Goal: Task Accomplishment & Management: Manage account settings

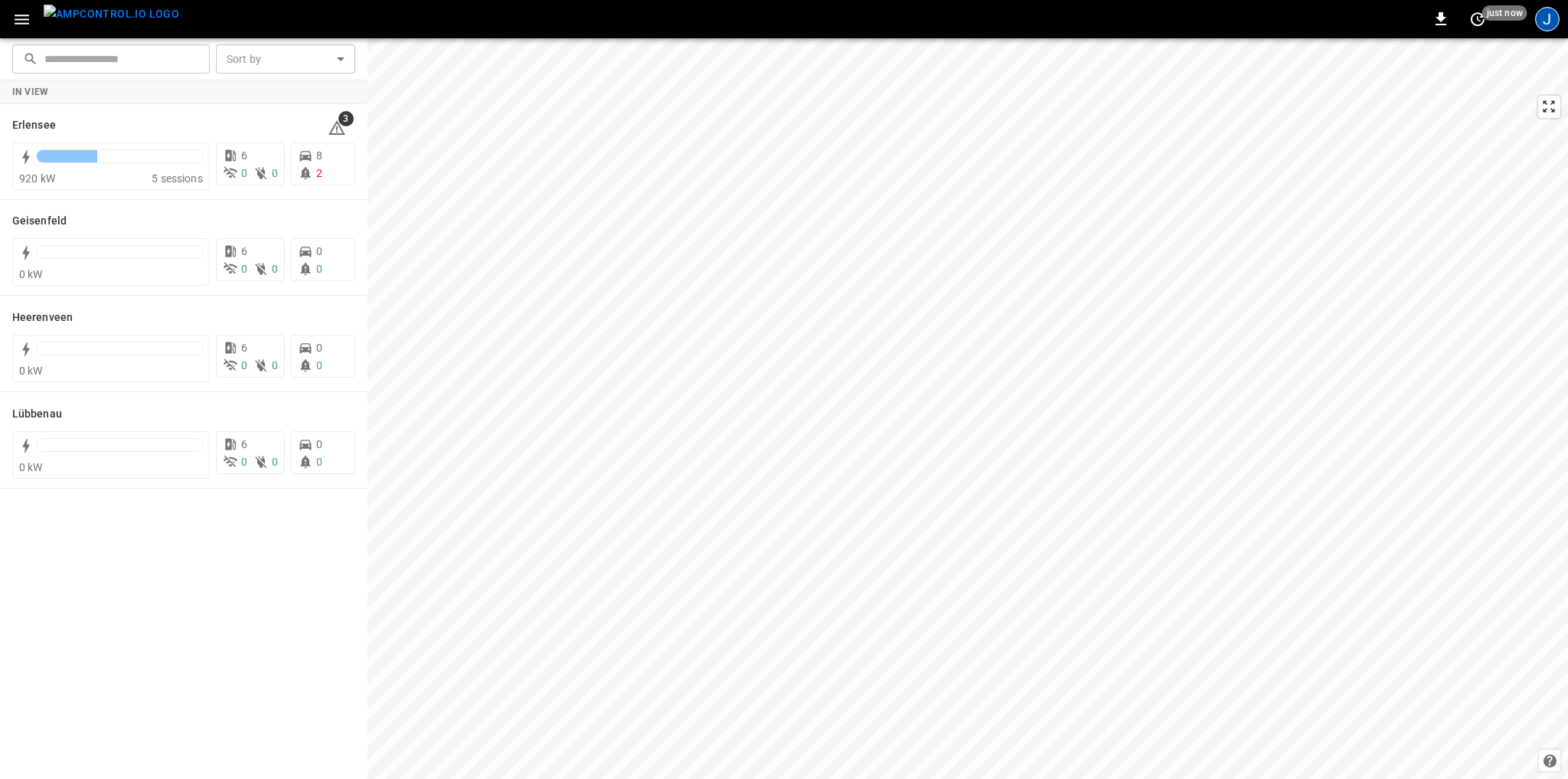
click at [1548, 28] on div "J" at bounding box center [1548, 19] width 24 height 24
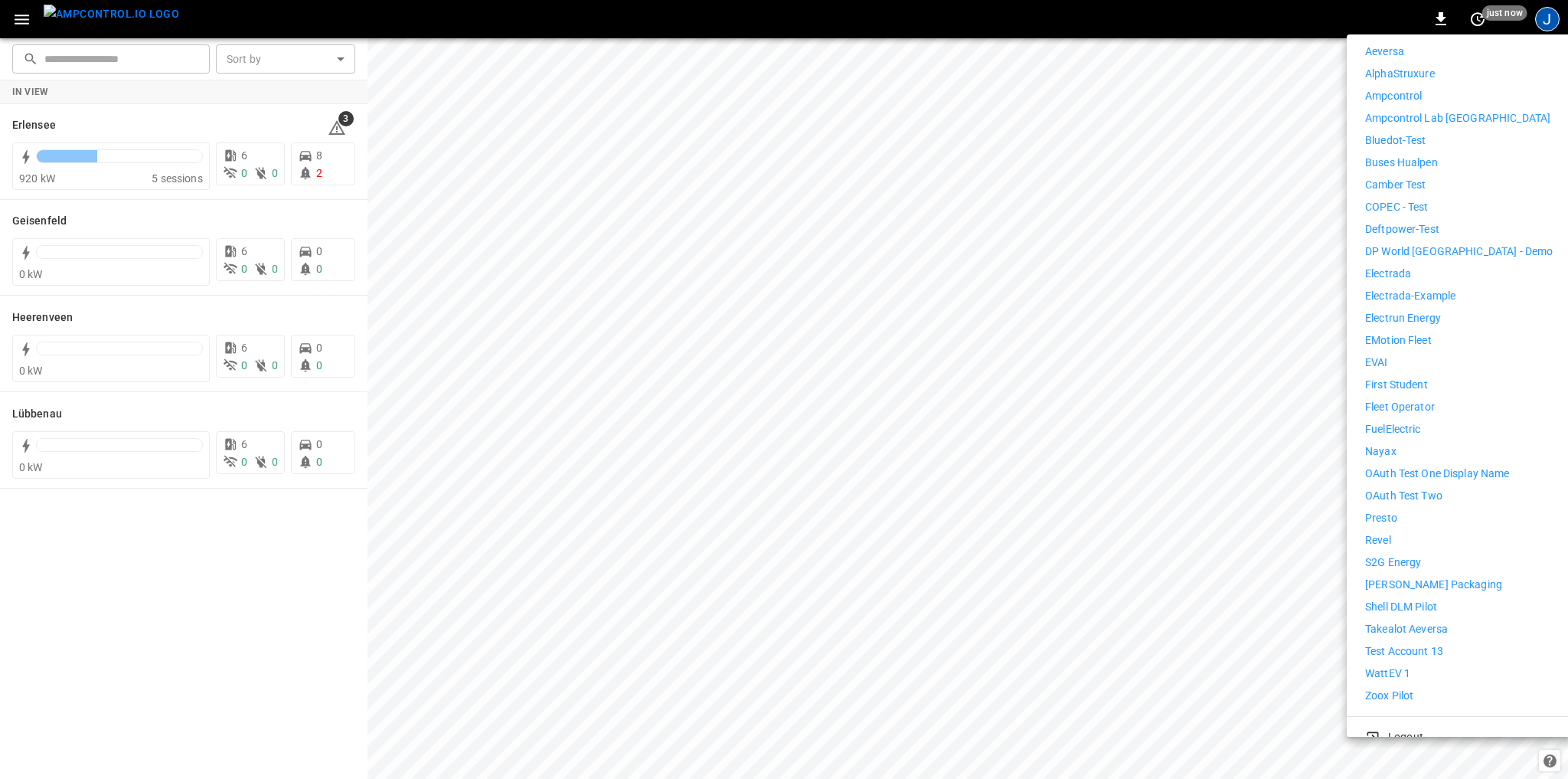
scroll to position [270, 0]
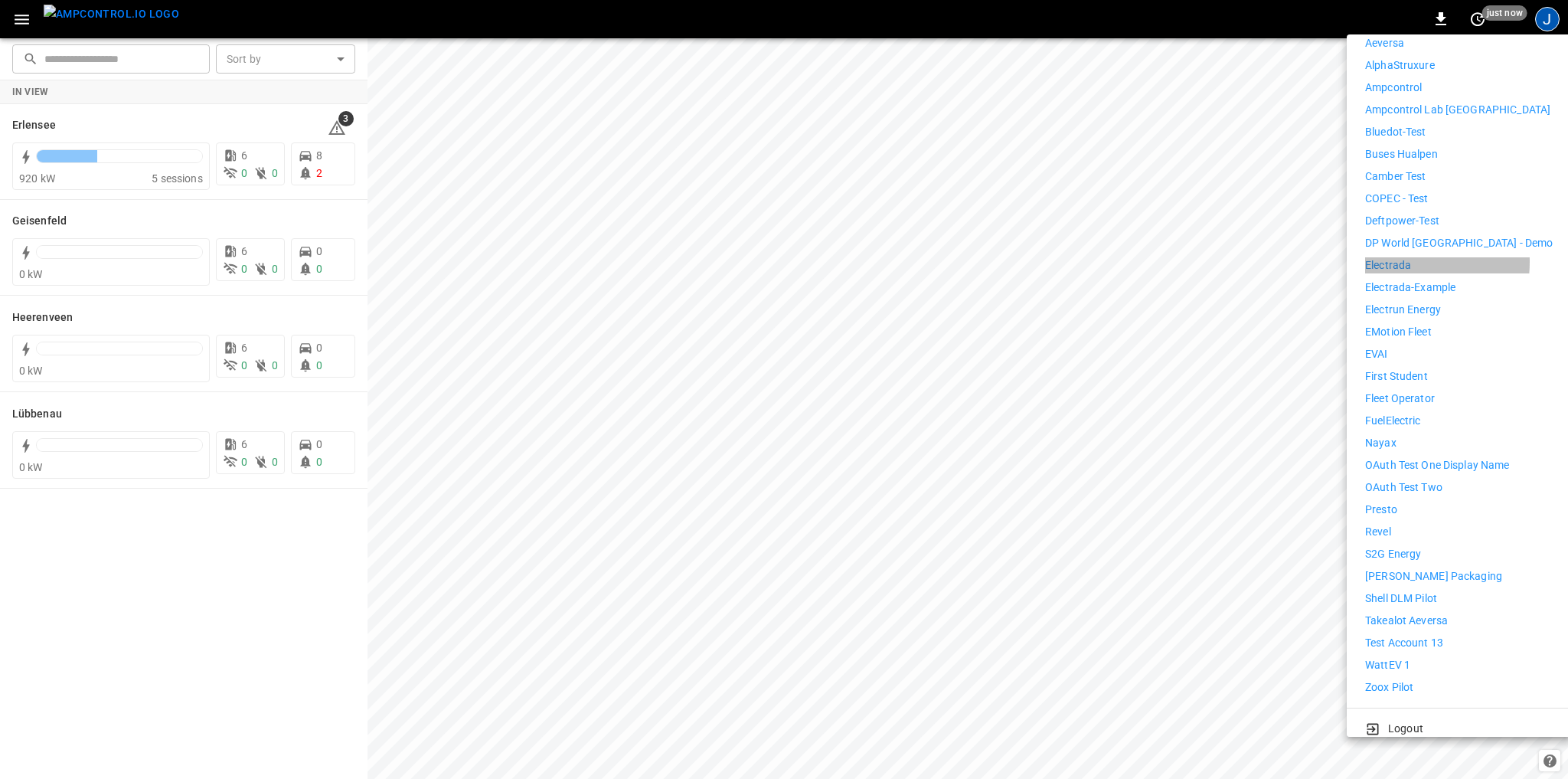
click at [1390, 257] on p "Electrada" at bounding box center [1388, 265] width 46 height 16
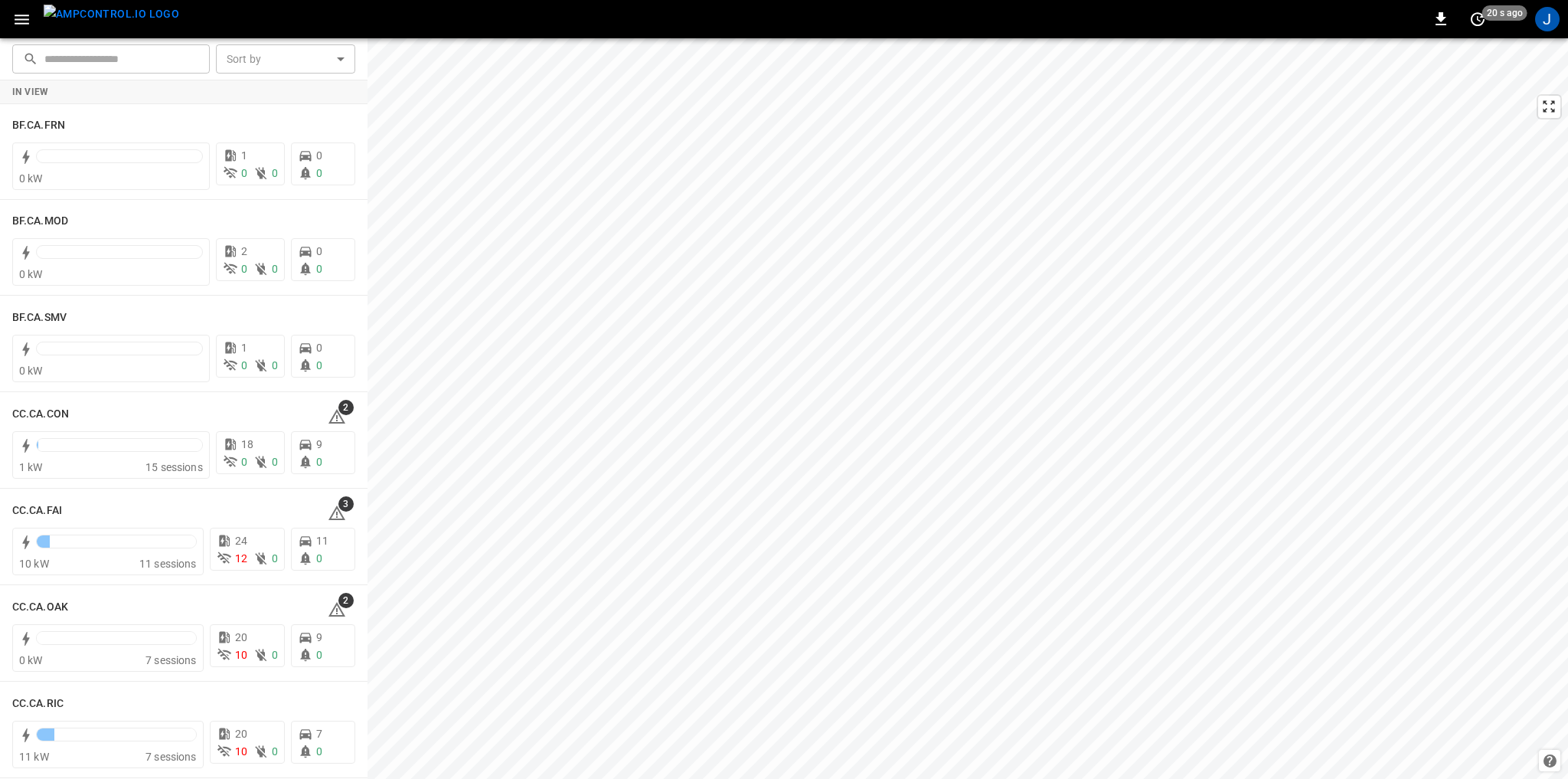
click at [93, 65] on input "text" at bounding box center [122, 59] width 154 height 28
paste input "*********"
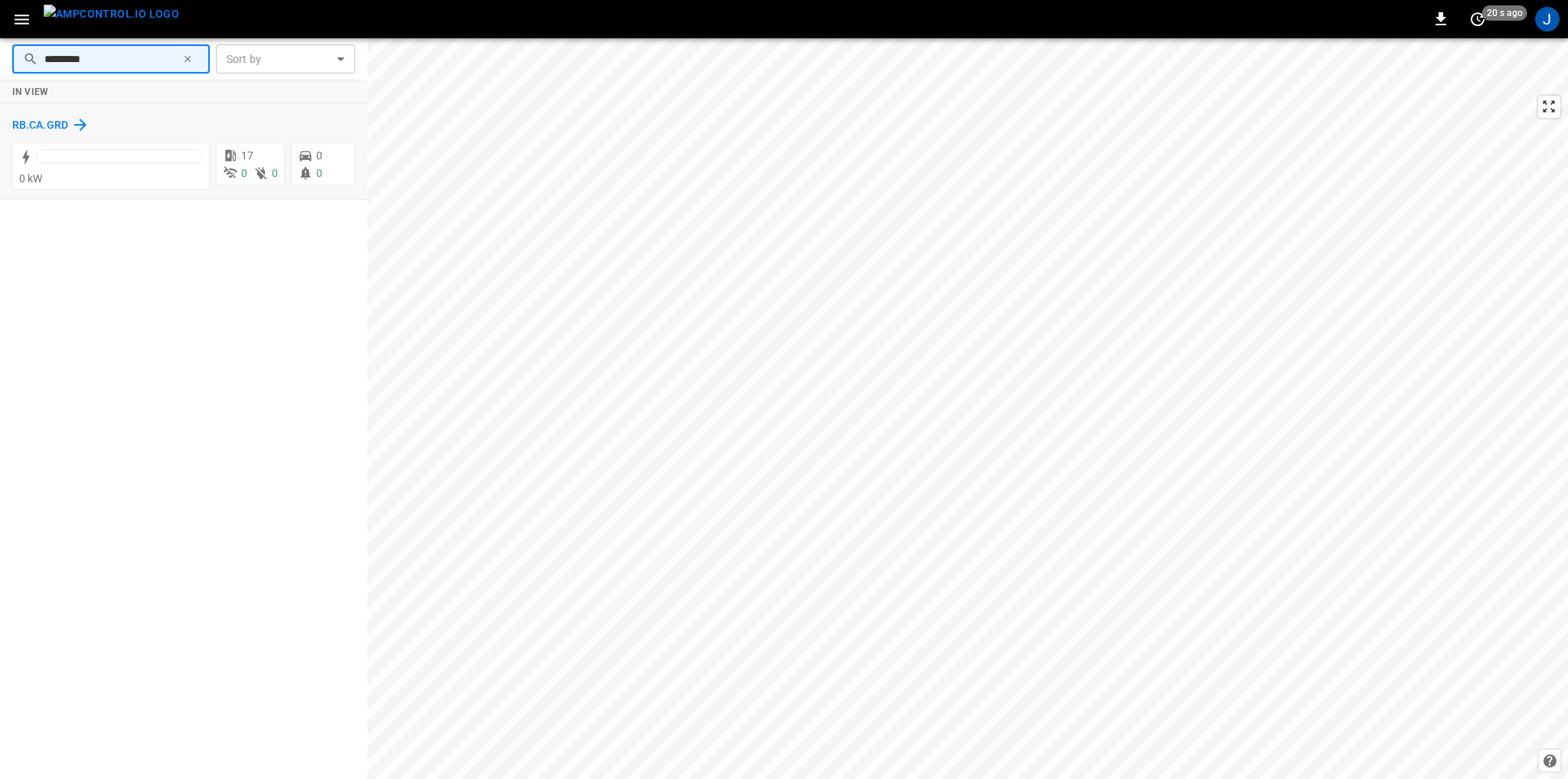
type input "*********"
click at [88, 120] on icon at bounding box center [81, 125] width 19 height 19
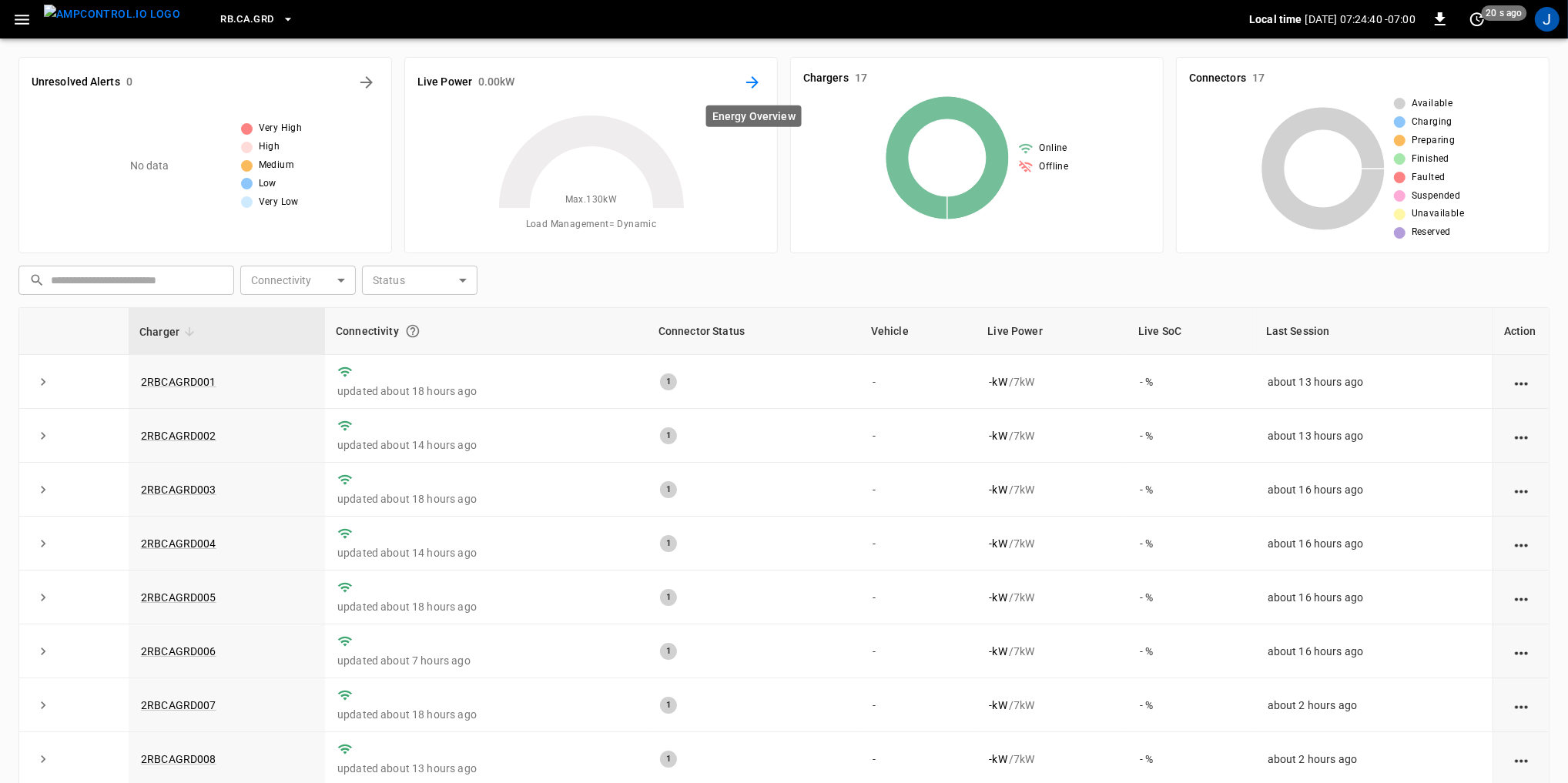
click at [742, 77] on button "Energy Overview" at bounding box center [752, 82] width 24 height 24
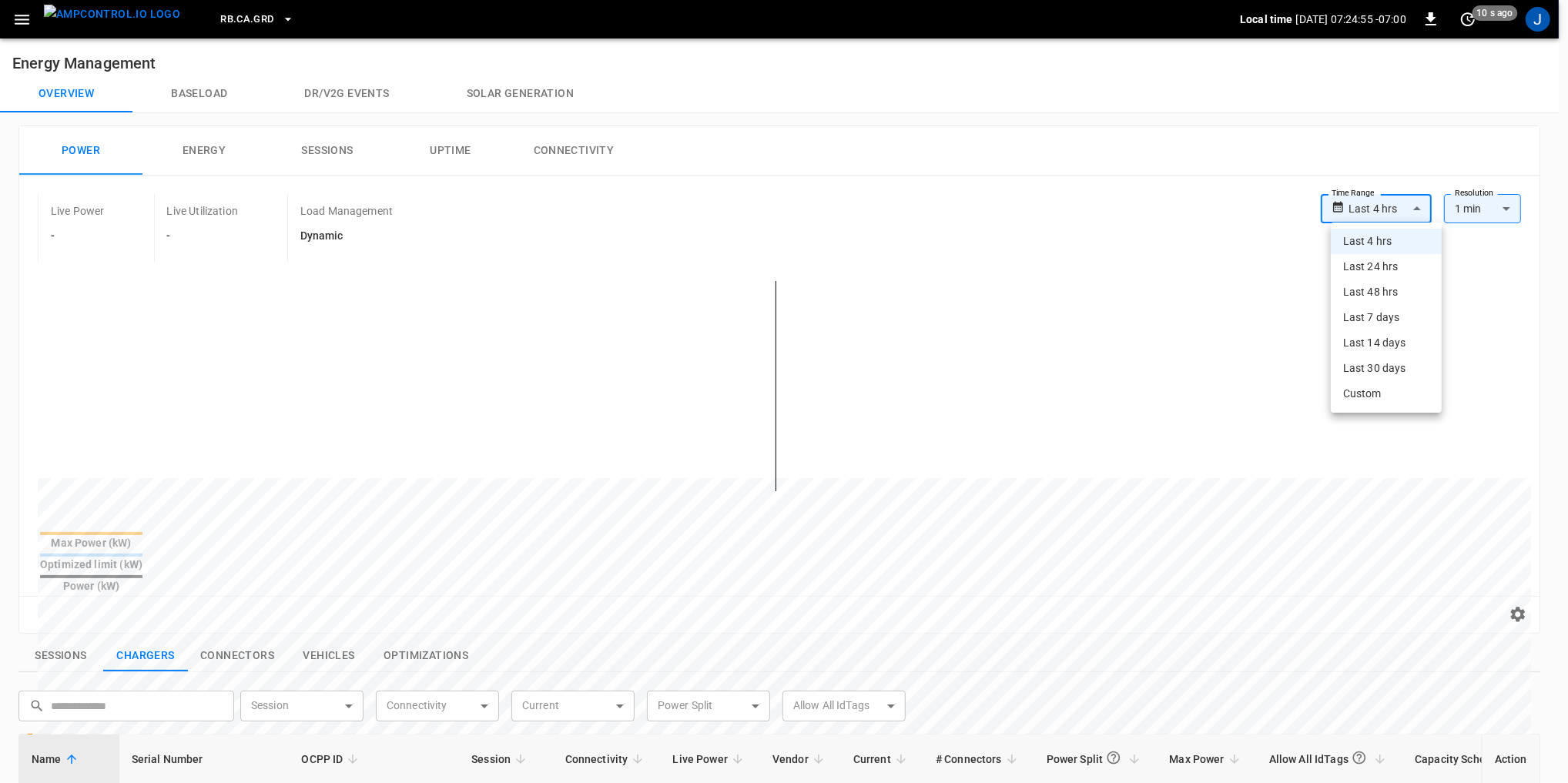
click at [1410, 199] on body "**********" at bounding box center [784, 668] width 1568 height 1336
click at [1400, 285] on li "Last 48 hrs" at bounding box center [1386, 292] width 111 height 25
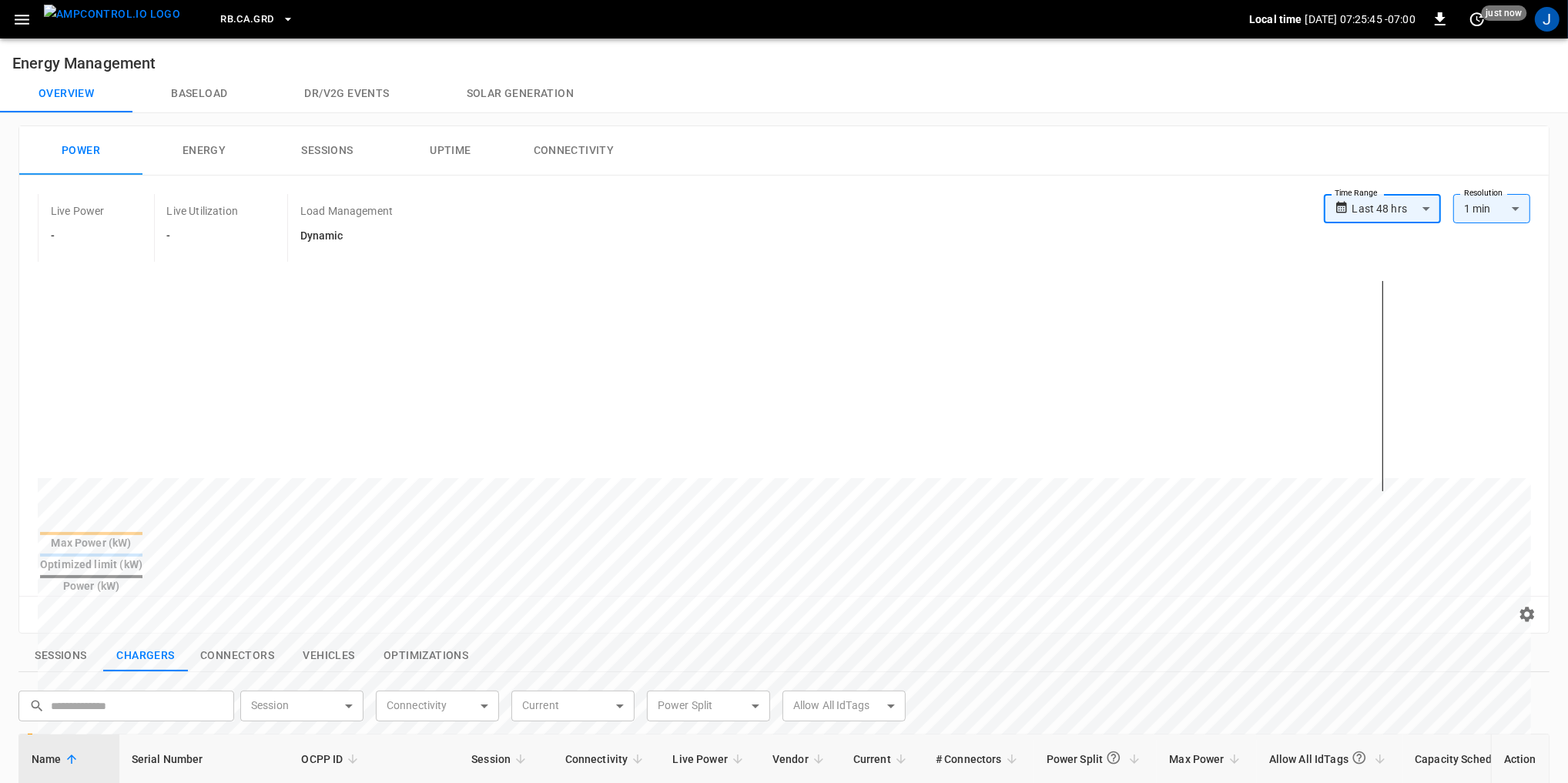
click at [1402, 204] on body "**********" at bounding box center [784, 668] width 1568 height 1336
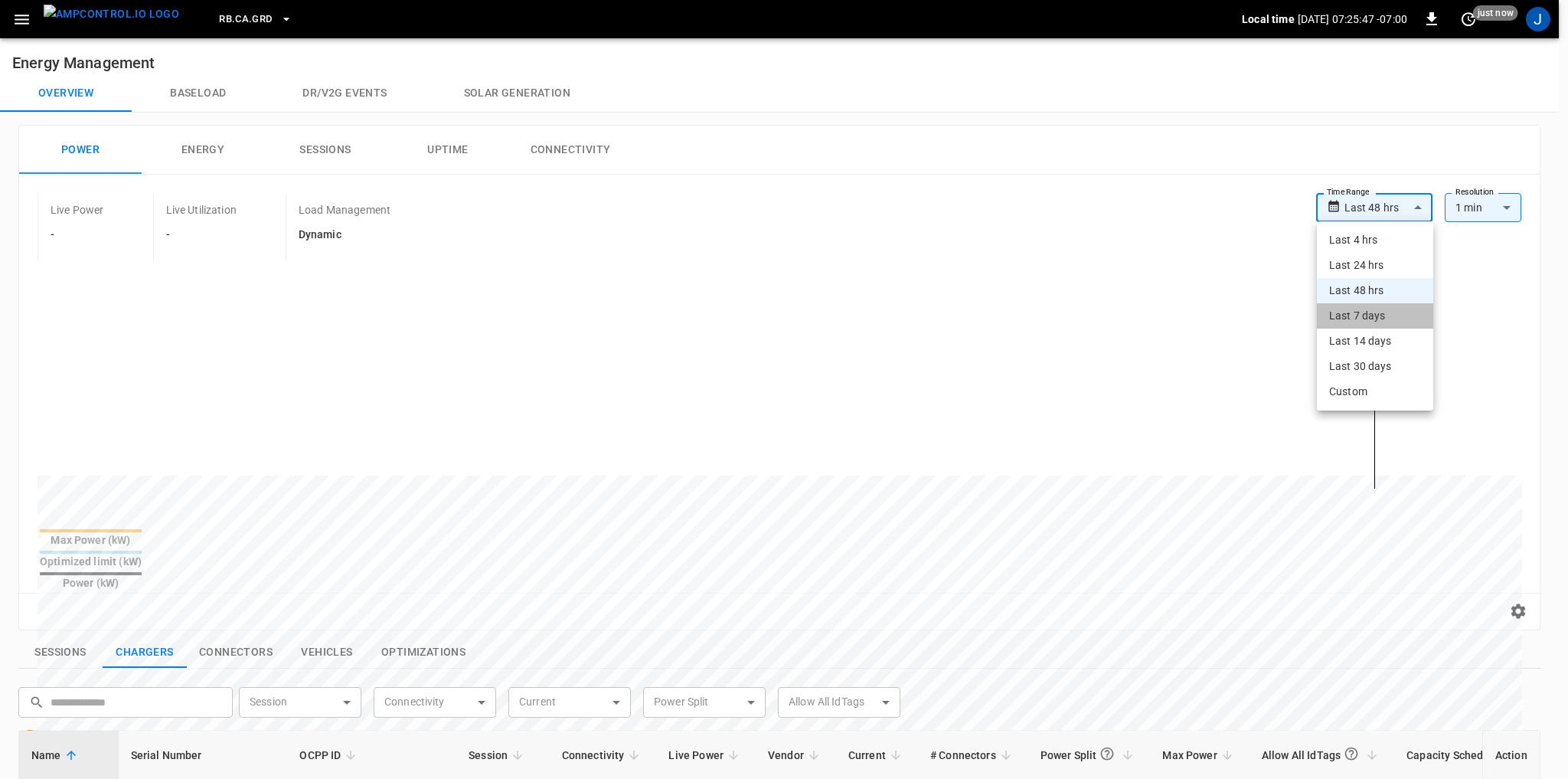
click at [1390, 321] on li "Last 7 days" at bounding box center [1375, 315] width 116 height 25
type input "**********"
type input "***"
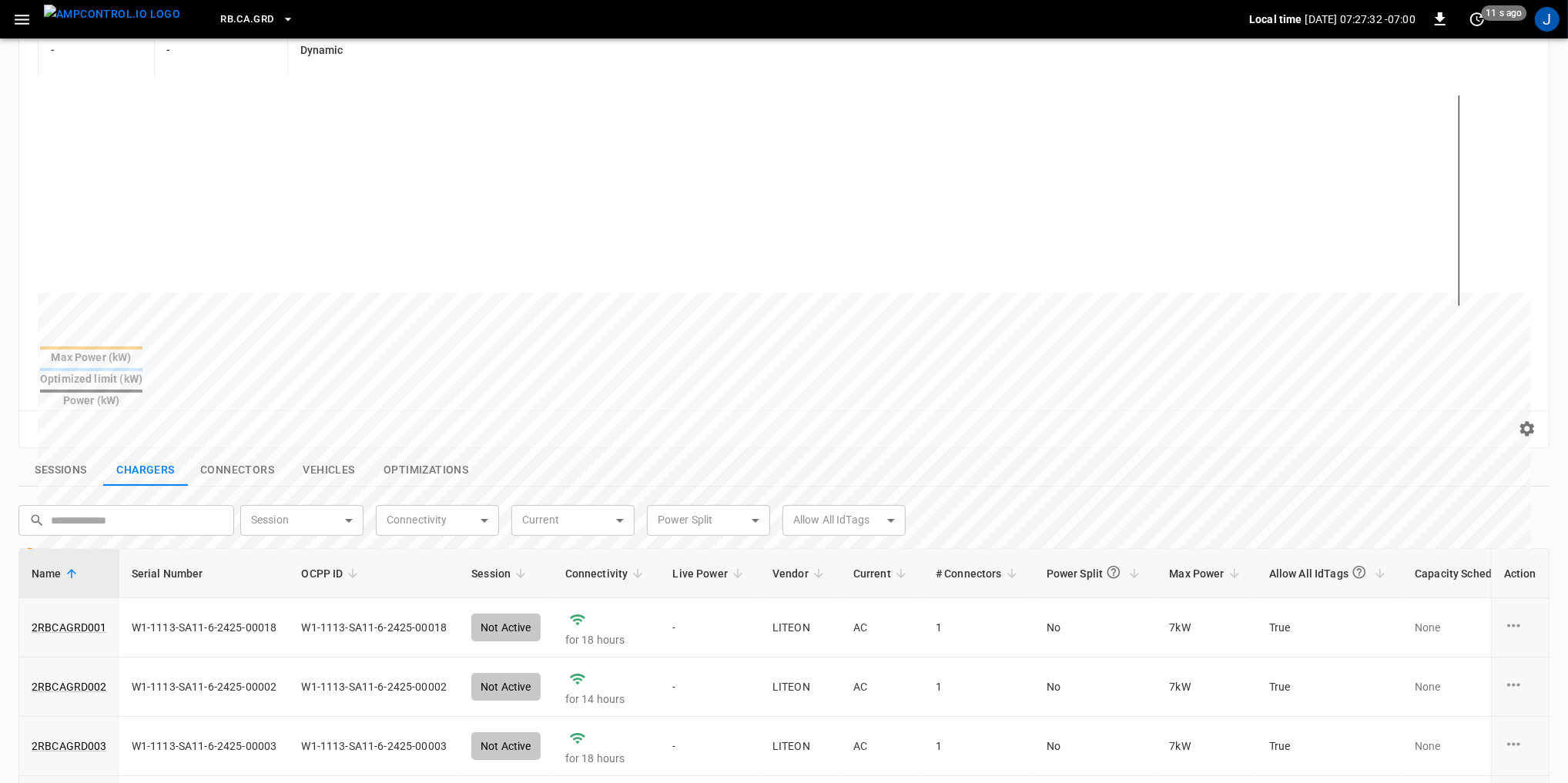
scroll to position [185, 0]
click at [77, 618] on link "2RBCAGRD001" at bounding box center [68, 628] width 81 height 21
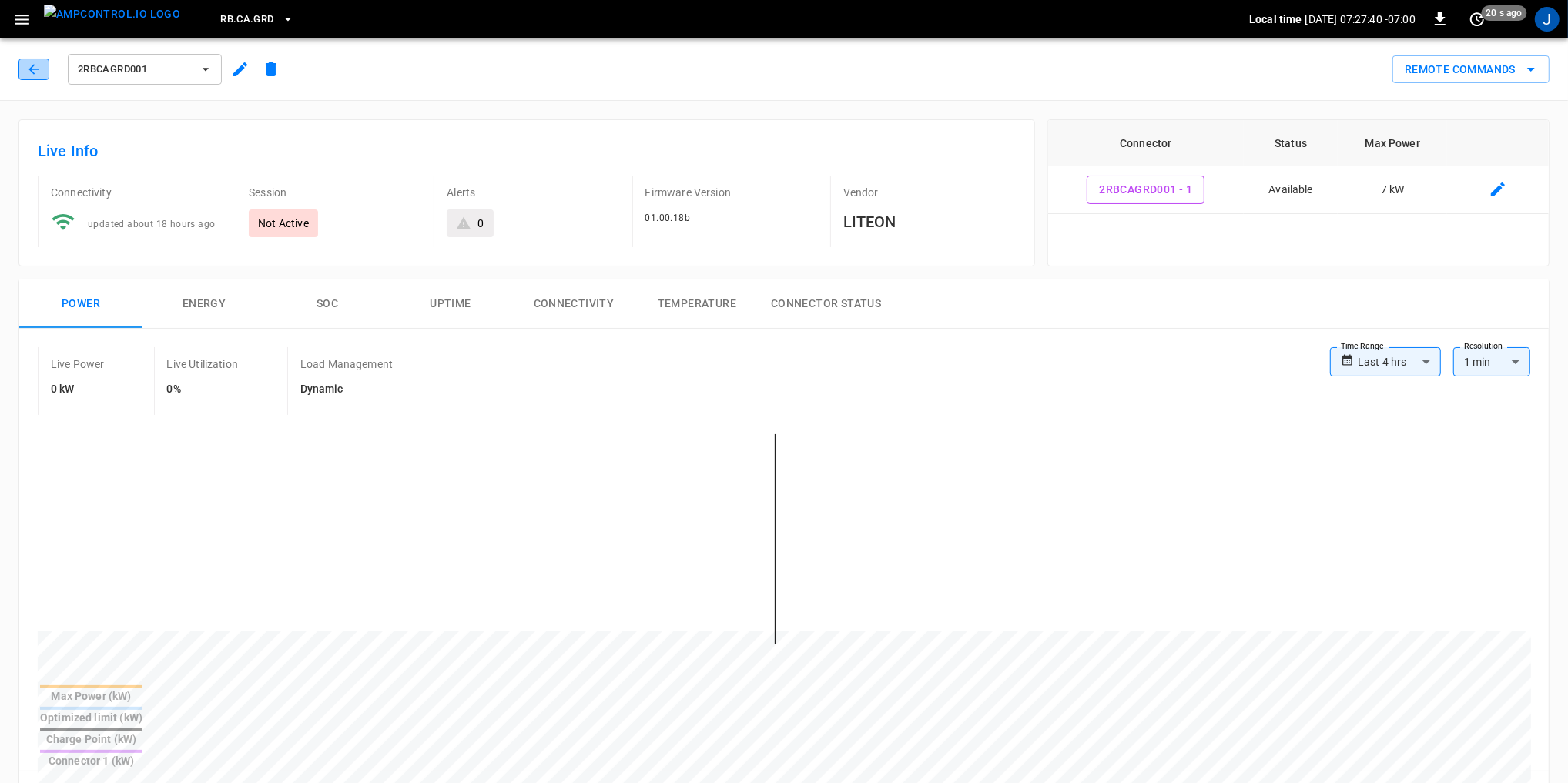
click at [38, 59] on button "button" at bounding box center [34, 69] width 31 height 21
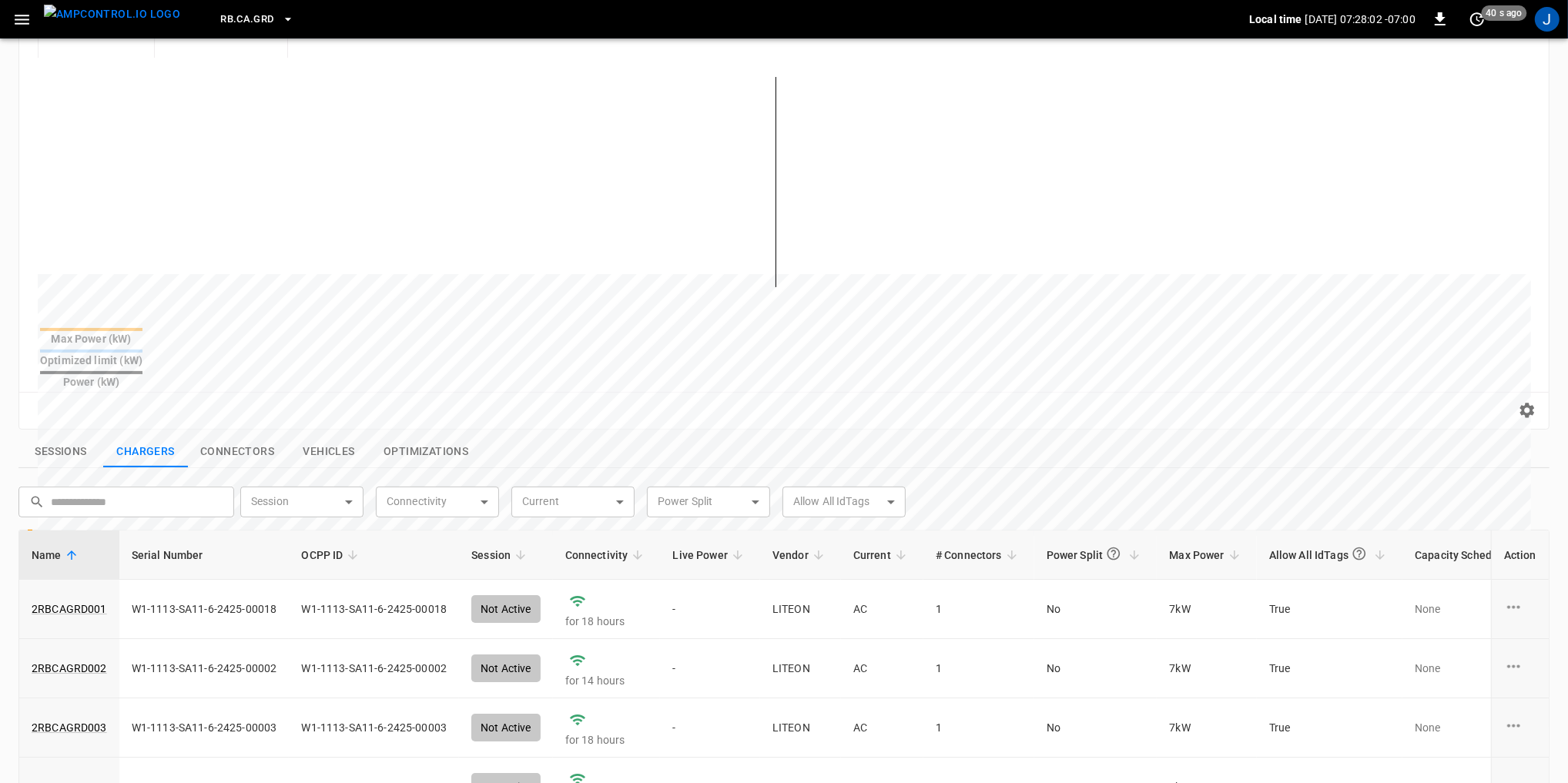
scroll to position [211, 0]
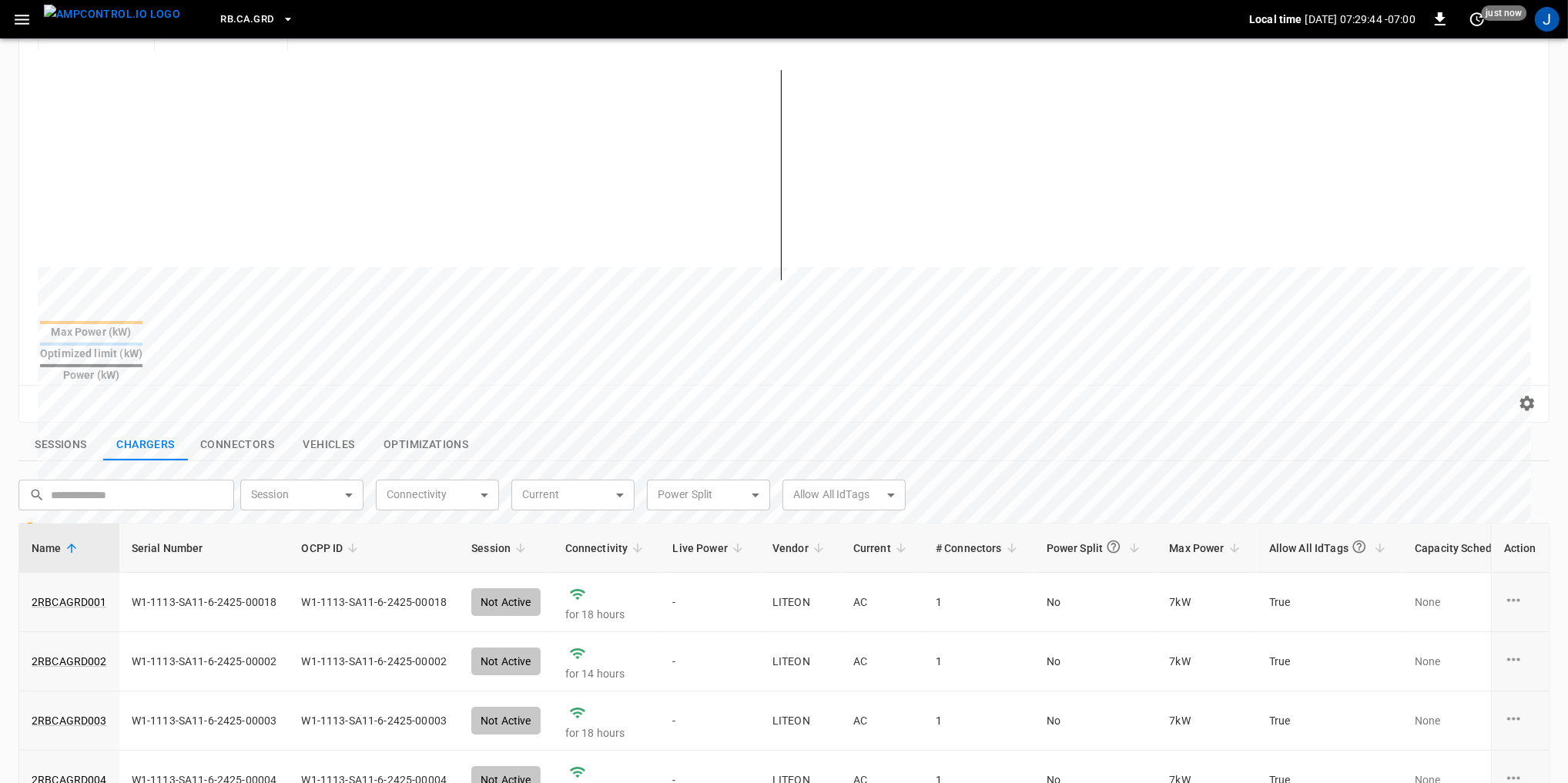
drag, startPoint x: 115, startPoint y: 24, endPoint x: 84, endPoint y: 26, distance: 31.1
click at [115, 24] on img "menu" at bounding box center [112, 14] width 136 height 20
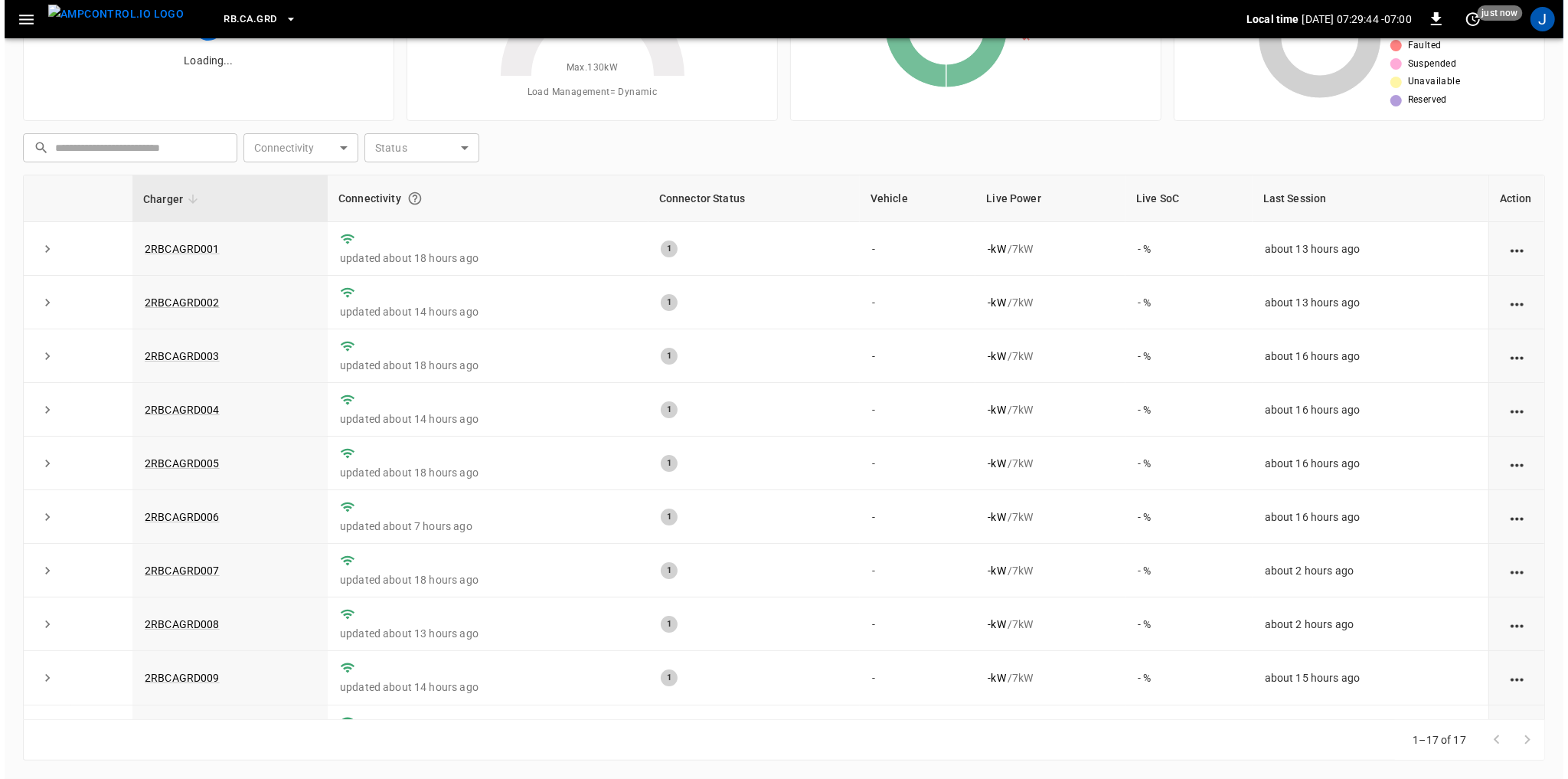
scroll to position [129, 0]
click at [23, 17] on icon "button" at bounding box center [21, 20] width 20 height 20
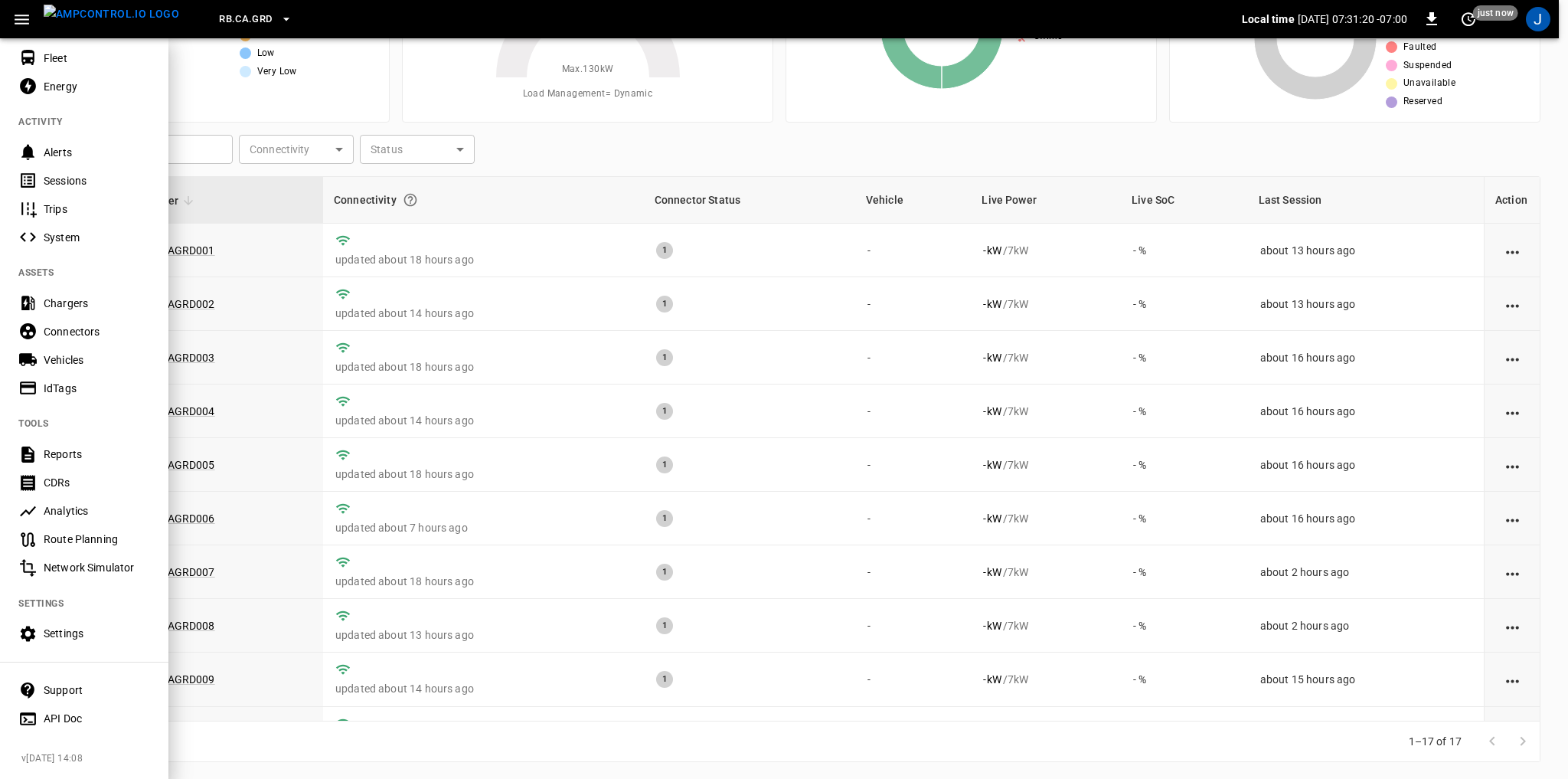
scroll to position [105, 0]
click at [80, 620] on div "Settings" at bounding box center [84, 634] width 168 height 28
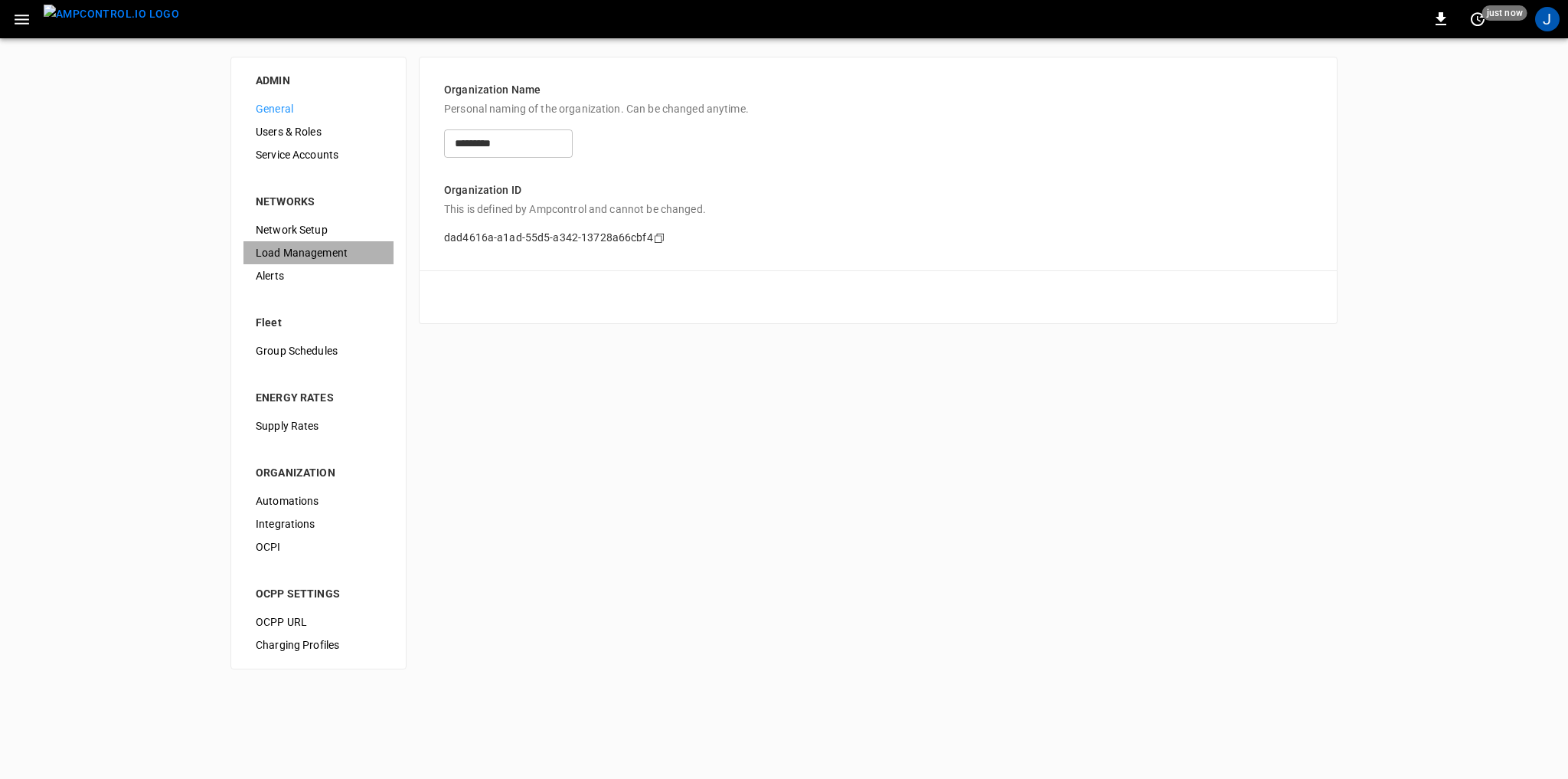
click at [322, 246] on span "Load Management" at bounding box center [318, 253] width 125 height 16
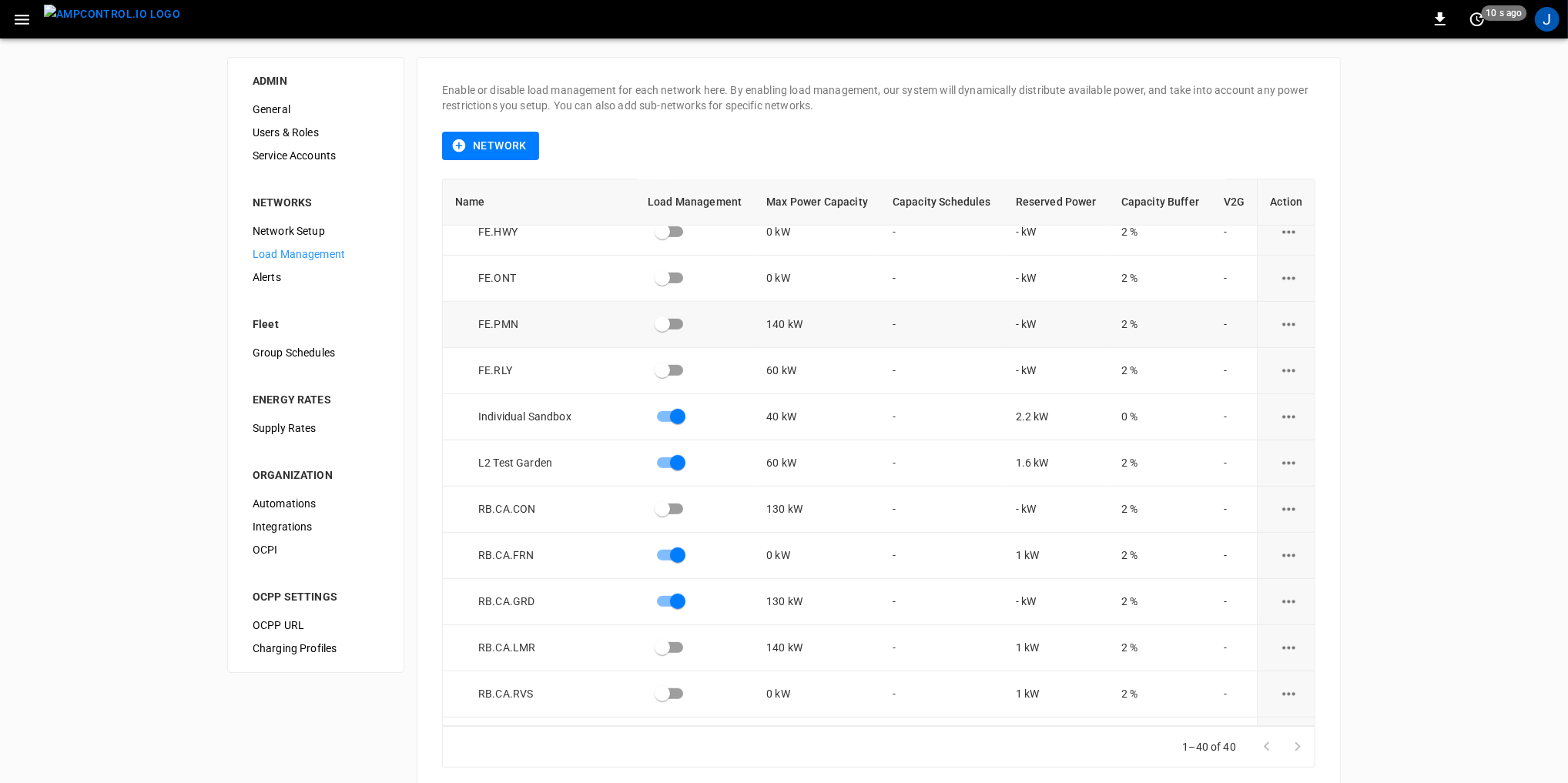
scroll to position [986, 0]
click at [1290, 597] on button "load management options" at bounding box center [1289, 603] width 37 height 37
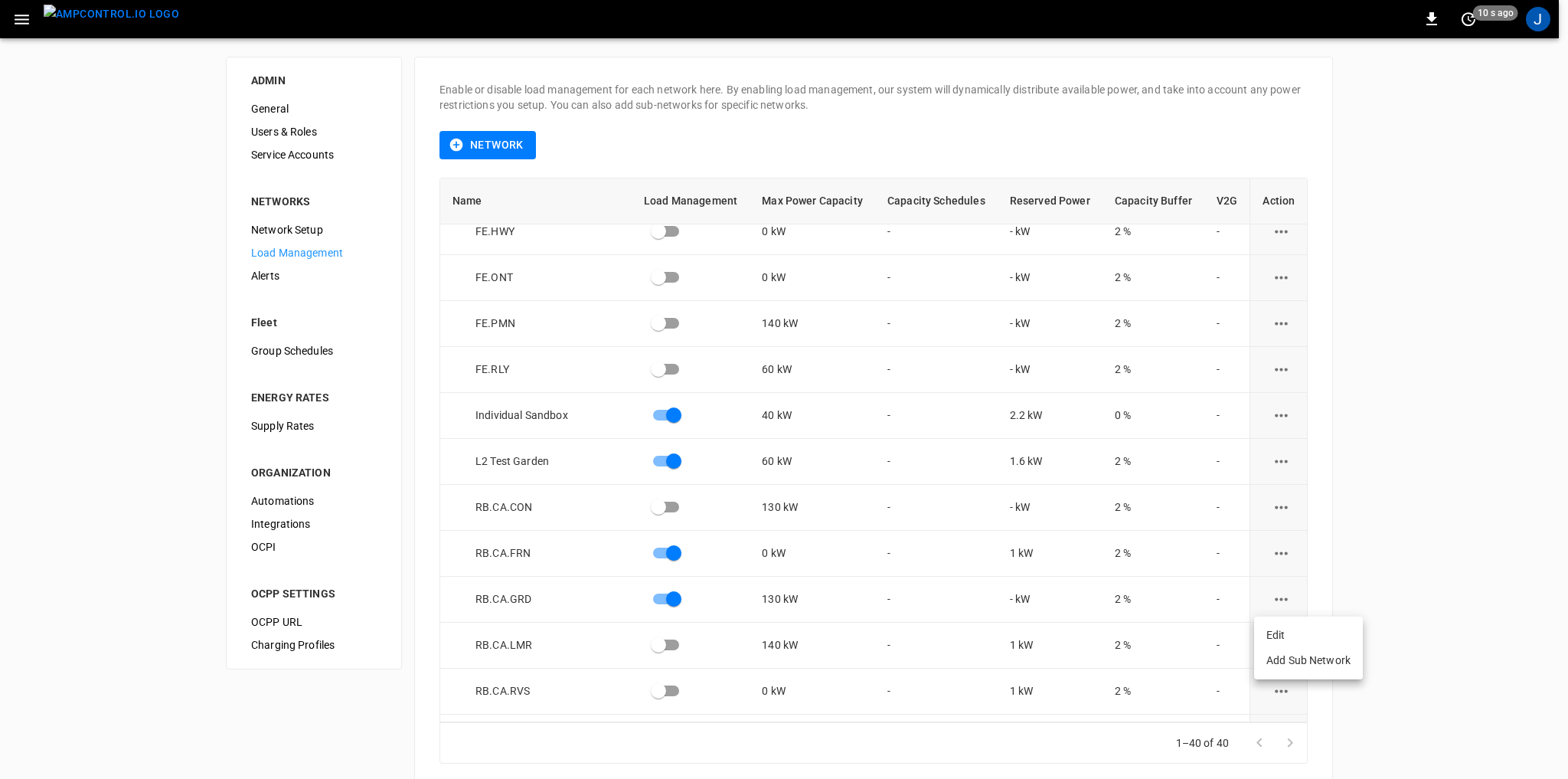
click at [1311, 632] on li "Edit" at bounding box center [1309, 635] width 109 height 25
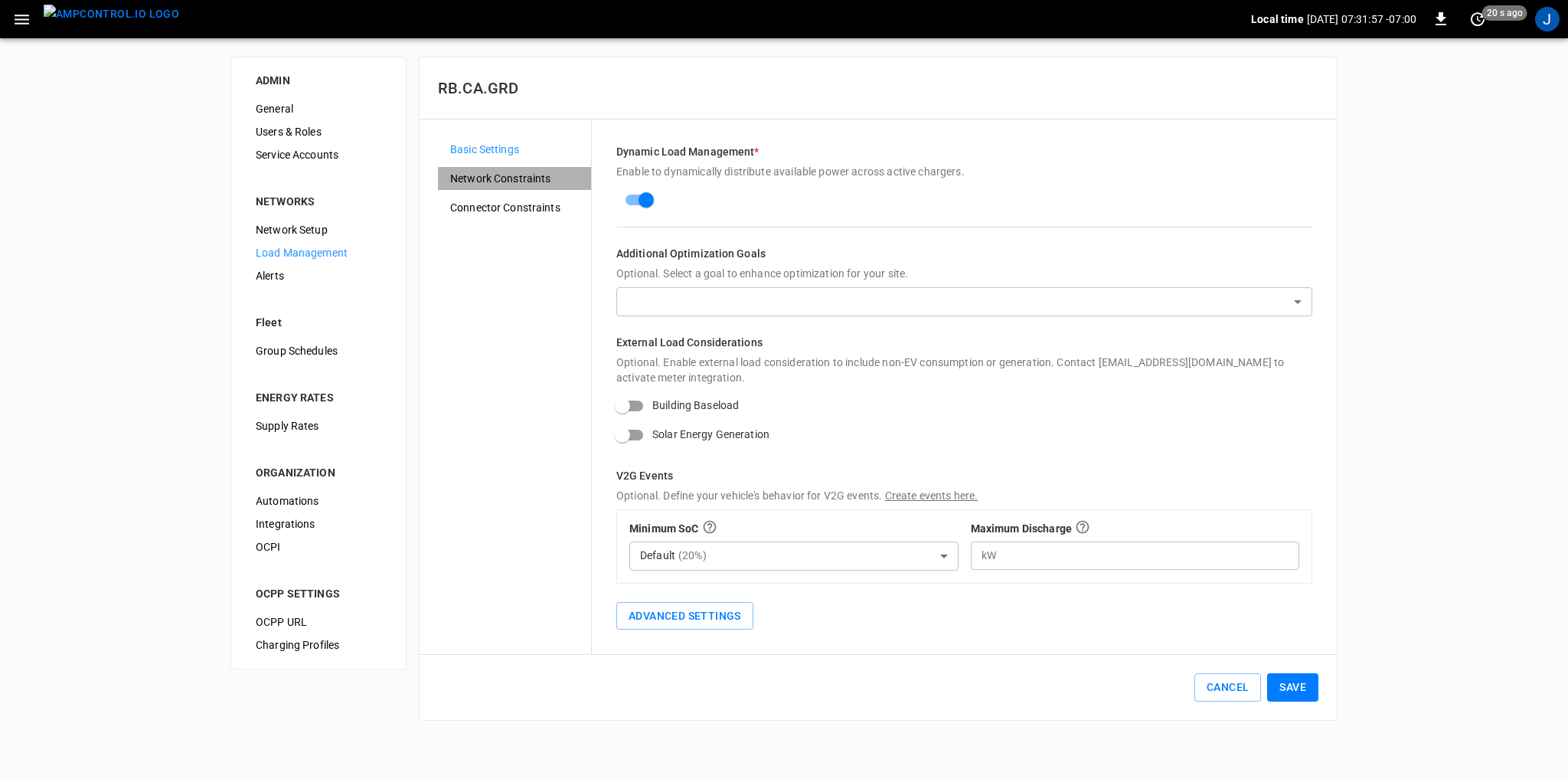
click at [507, 171] on span "Network Constraints" at bounding box center [514, 178] width 128 height 16
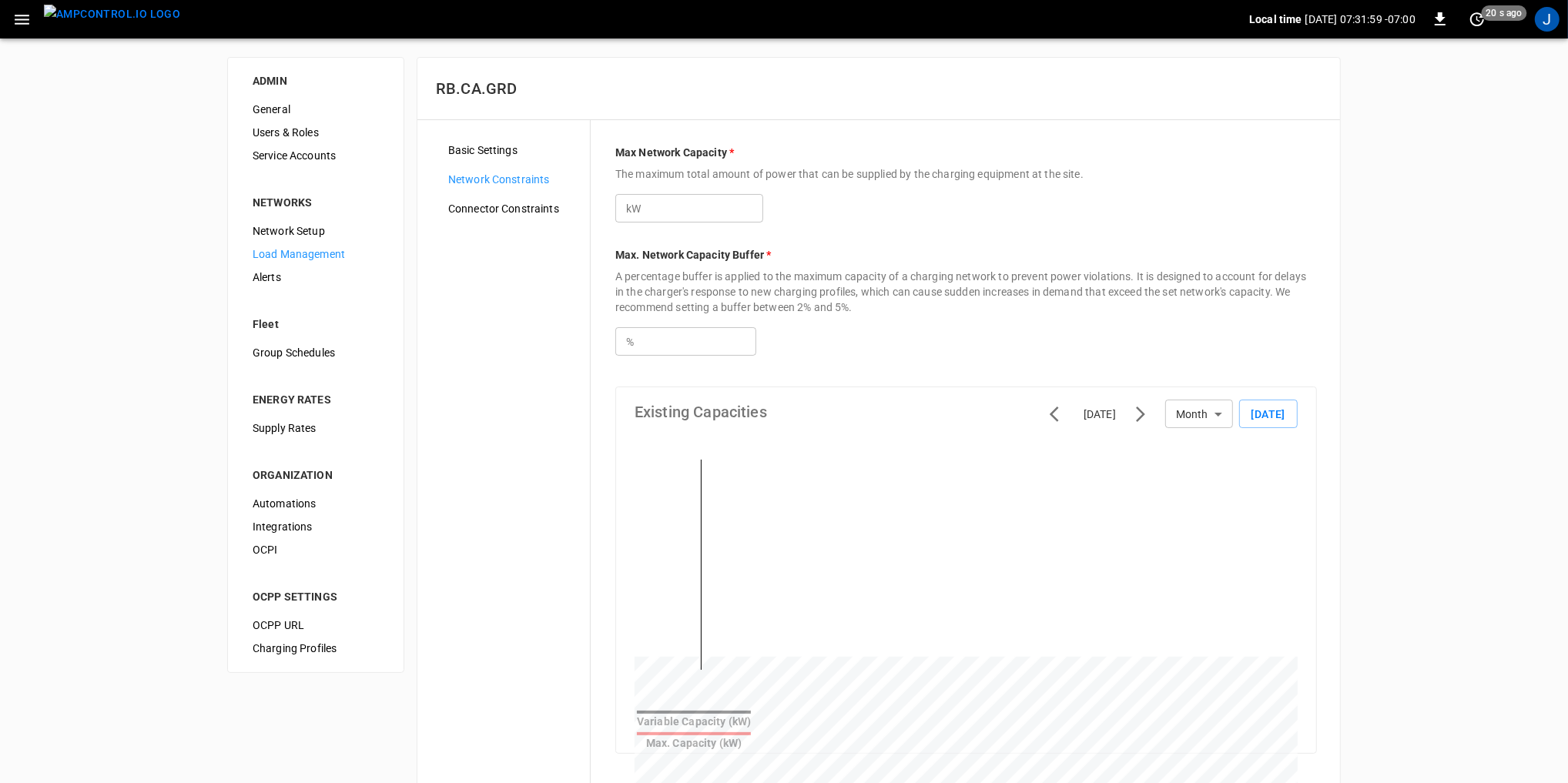
click at [488, 153] on span "Basic Settings" at bounding box center [513, 149] width 129 height 16
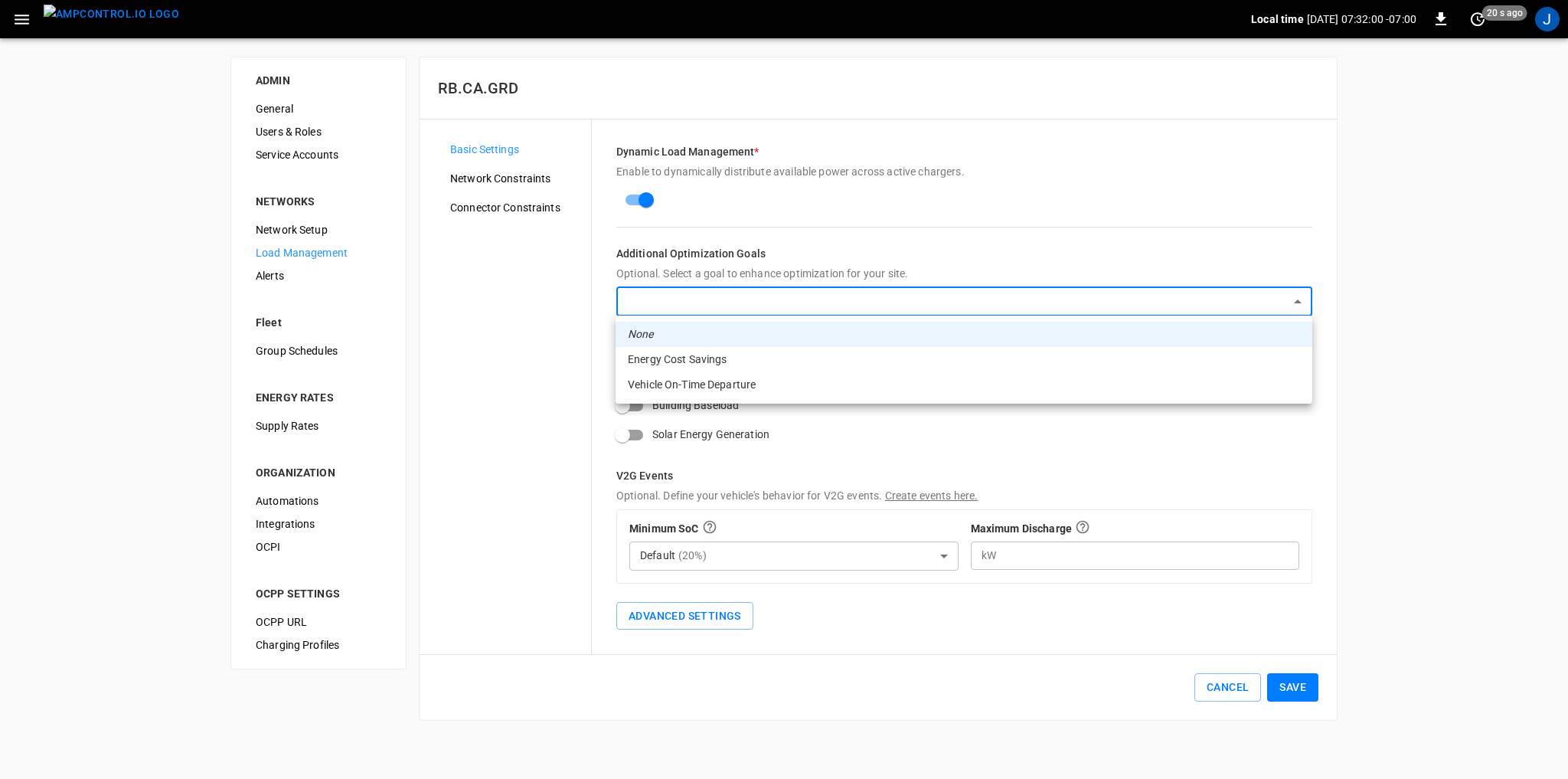
click at [729, 300] on body "Local time [DATE] 07:32:00 -07:00 0 20 s ago J ADMIN General Users & Roles Serv…" at bounding box center [784, 369] width 1568 height 739
click at [724, 245] on div at bounding box center [784, 390] width 1568 height 779
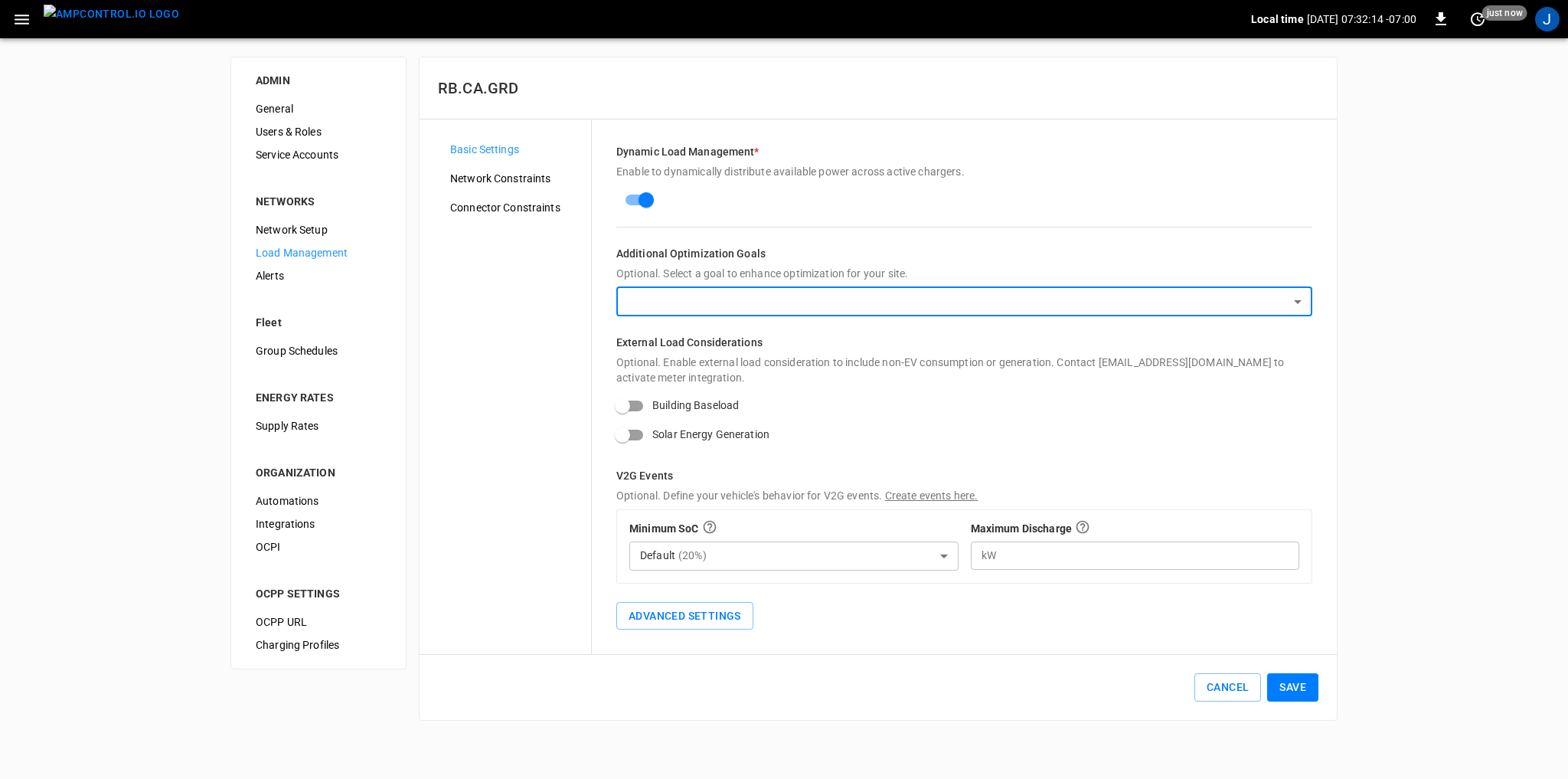
click at [530, 175] on span "Network Constraints" at bounding box center [514, 178] width 128 height 16
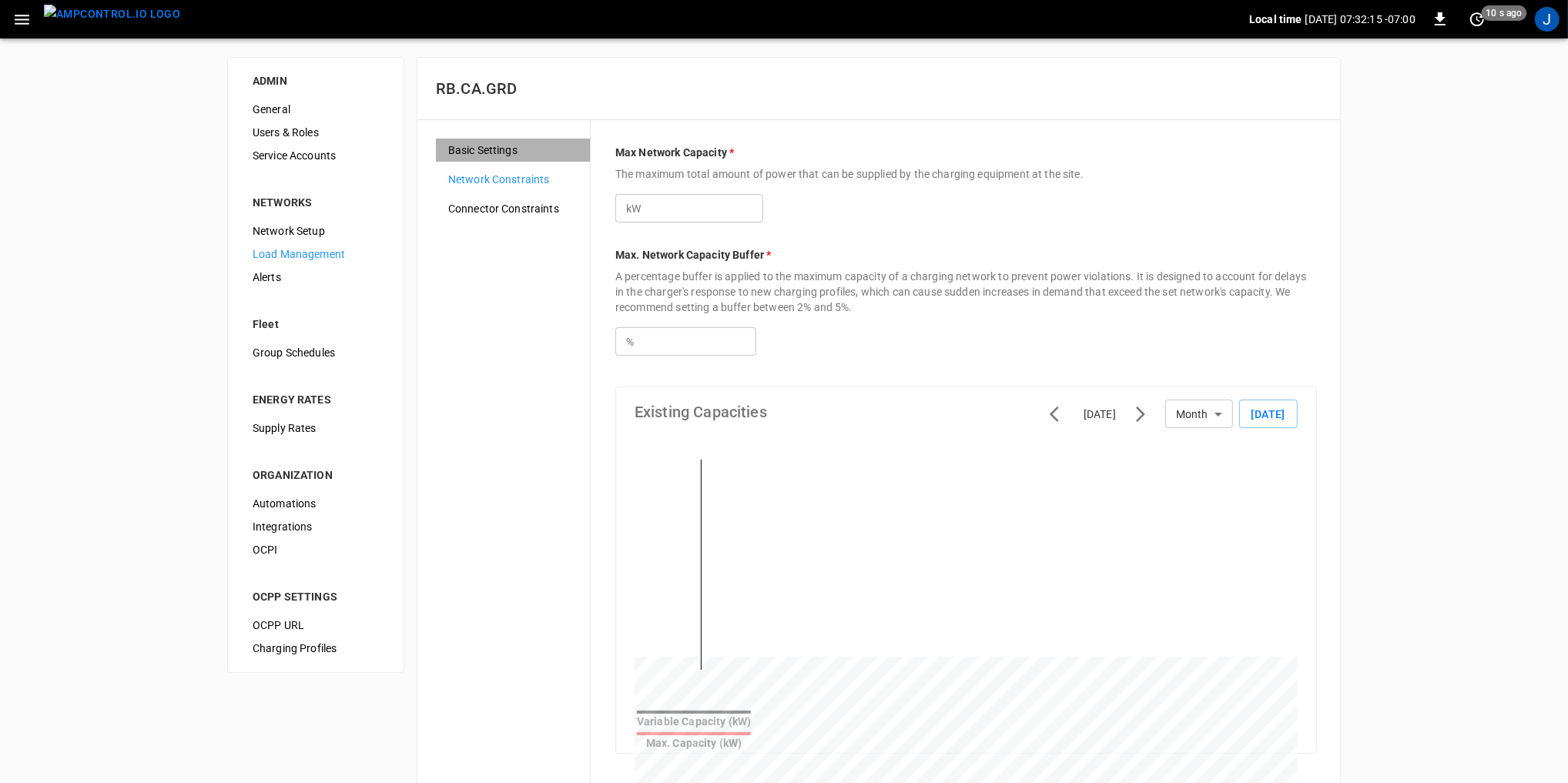
click at [525, 142] on span "Basic Settings" at bounding box center [513, 149] width 129 height 16
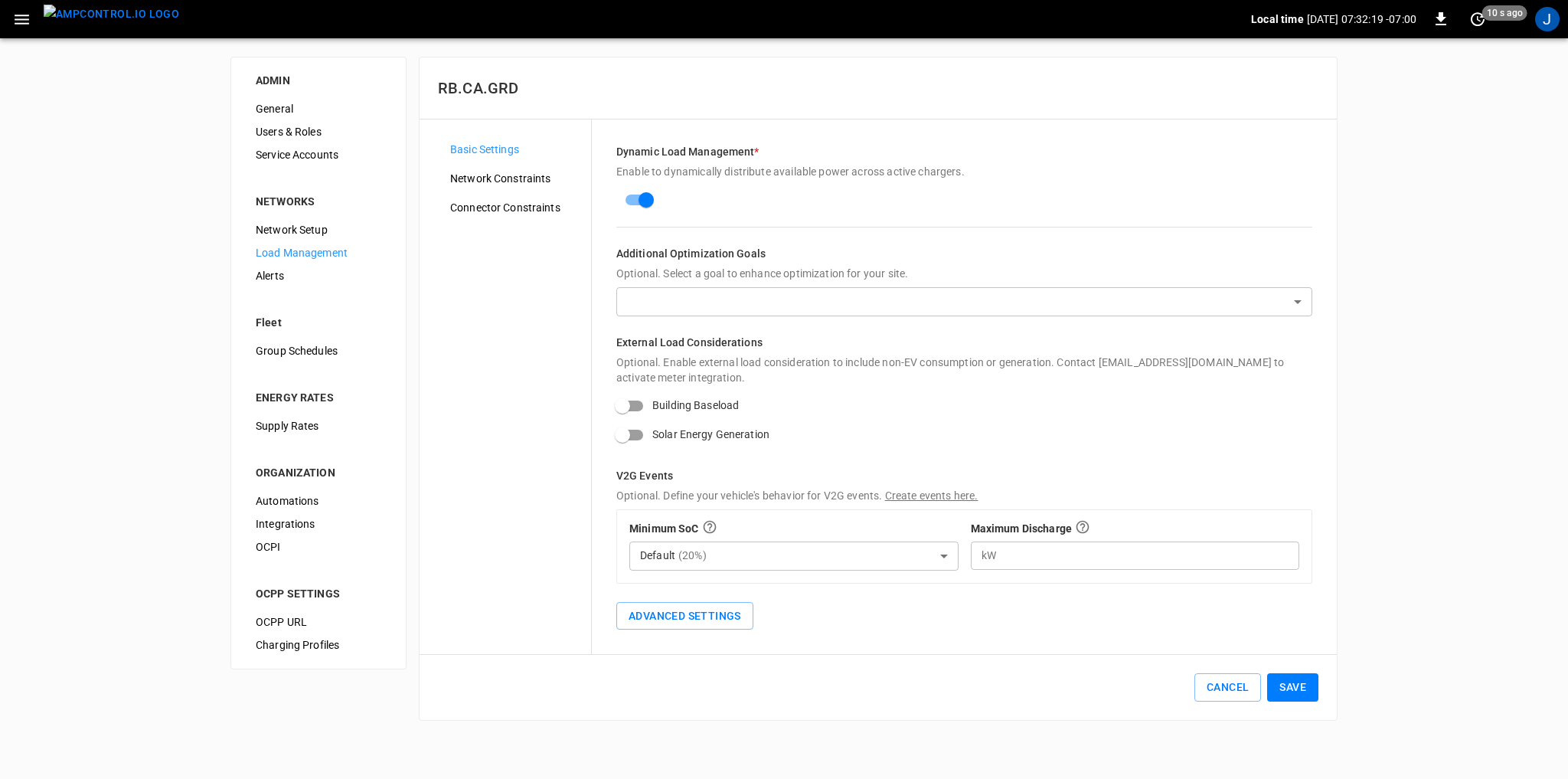
click at [675, 294] on body "Local time [DATE] 07:32:19 -07:00 0 10 s ago J ADMIN General Users & Roles Serv…" at bounding box center [784, 369] width 1568 height 739
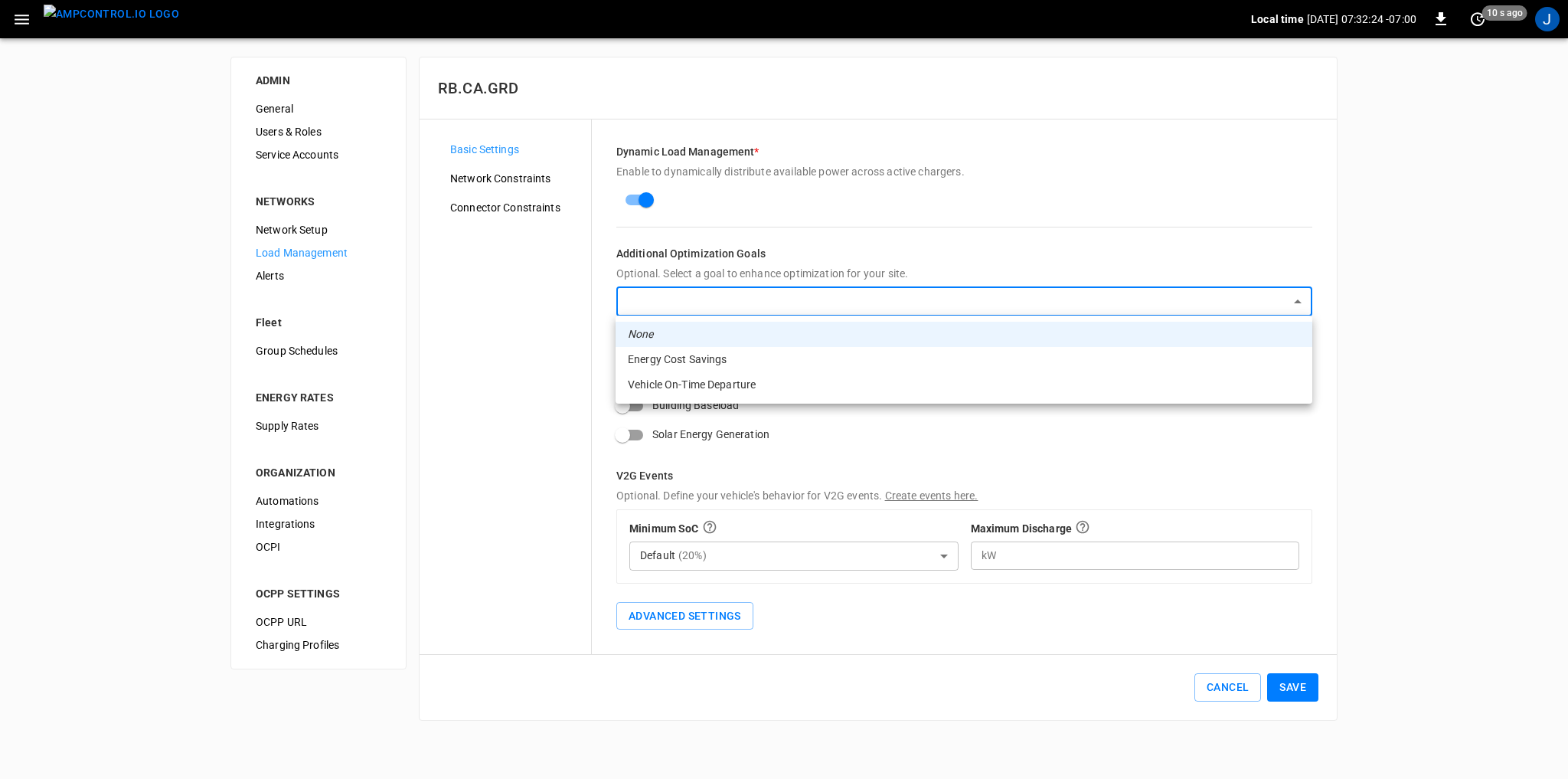
click at [544, 272] on div at bounding box center [784, 390] width 1568 height 779
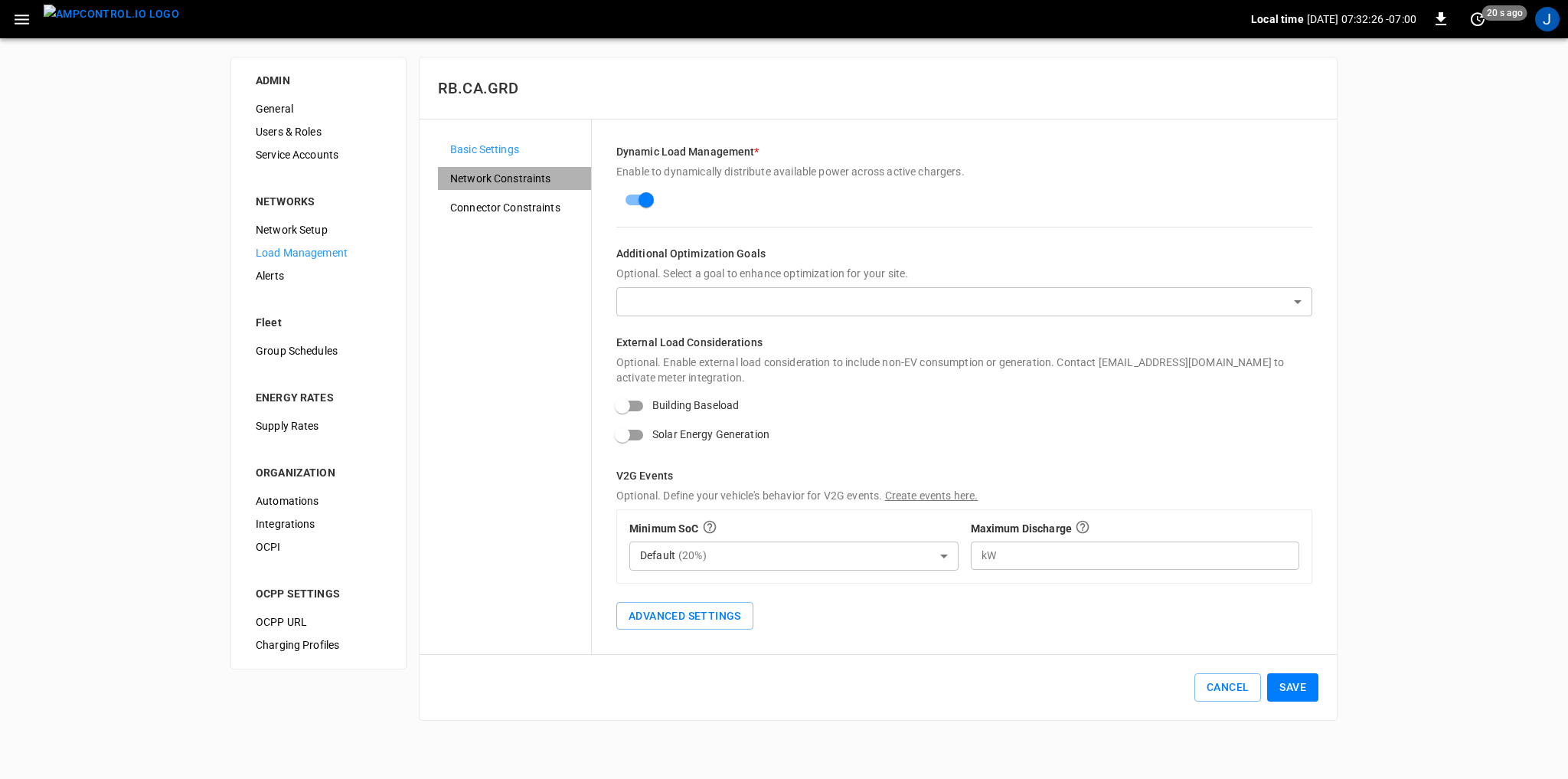
click at [521, 171] on span "Network Constraints" at bounding box center [514, 178] width 128 height 16
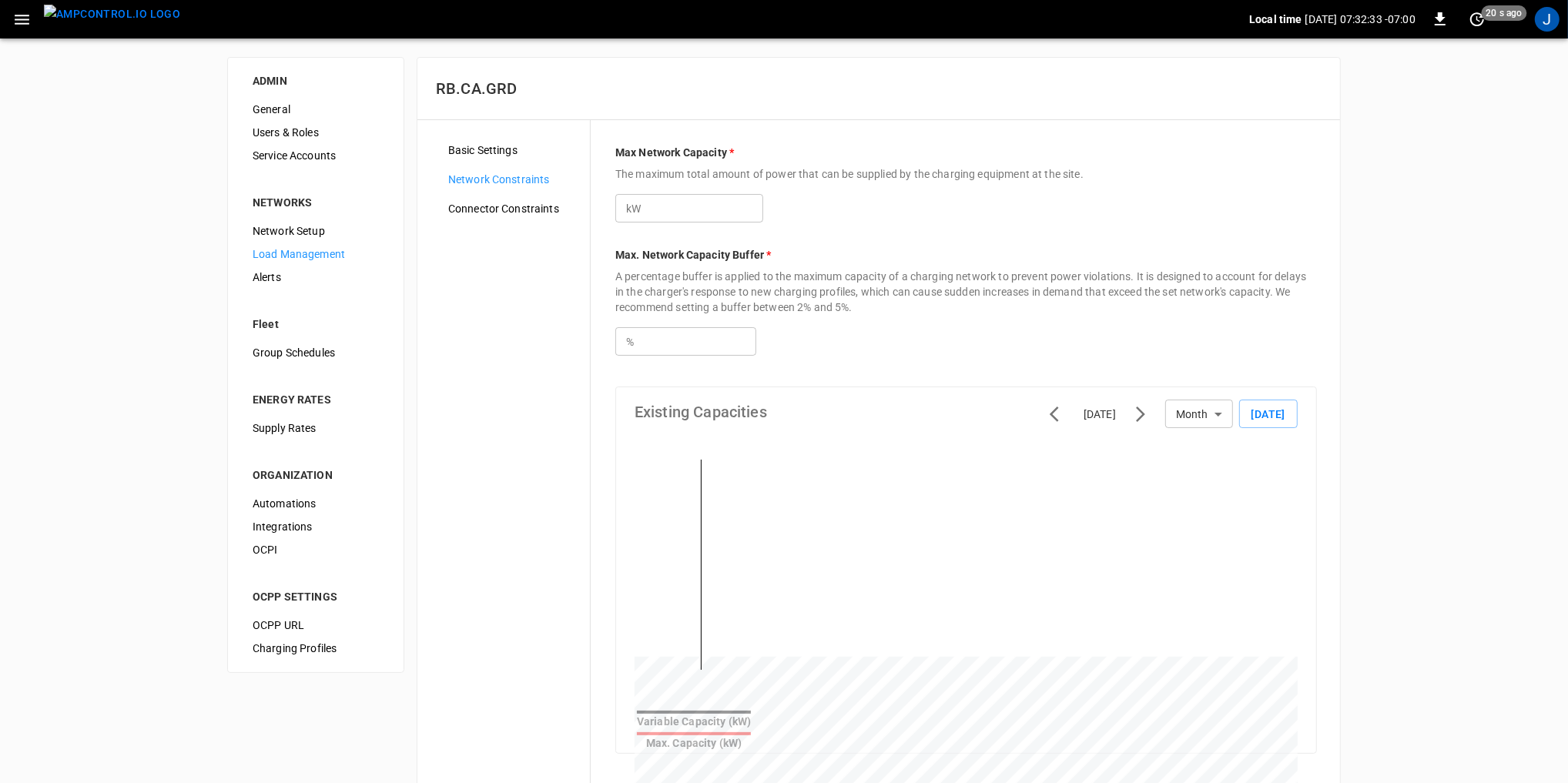
click at [90, 17] on img "menu" at bounding box center [112, 14] width 136 height 20
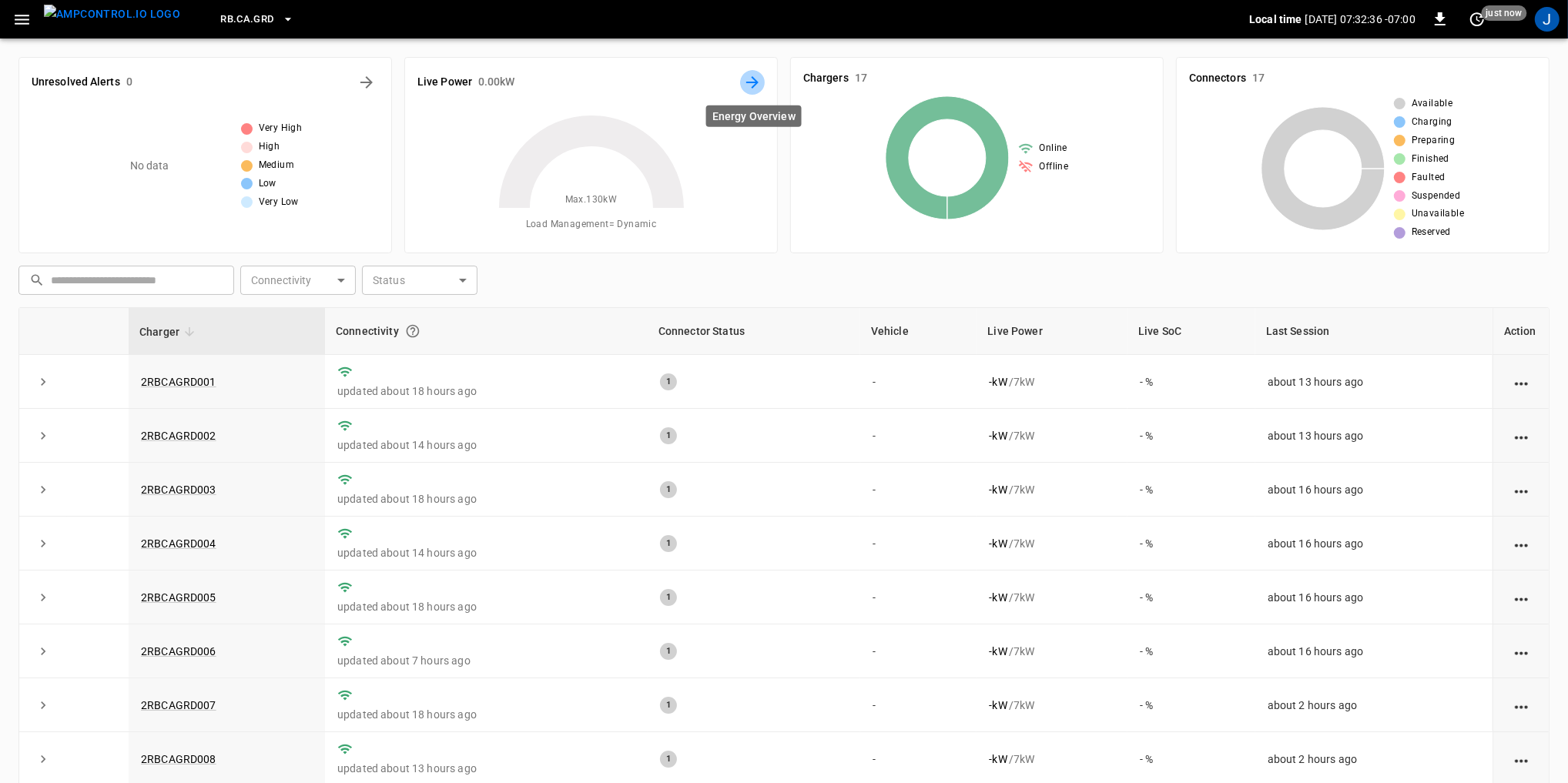
click at [750, 83] on icon "Energy Overview" at bounding box center [752, 82] width 19 height 19
